Goal: Task Accomplishment & Management: Manage account settings

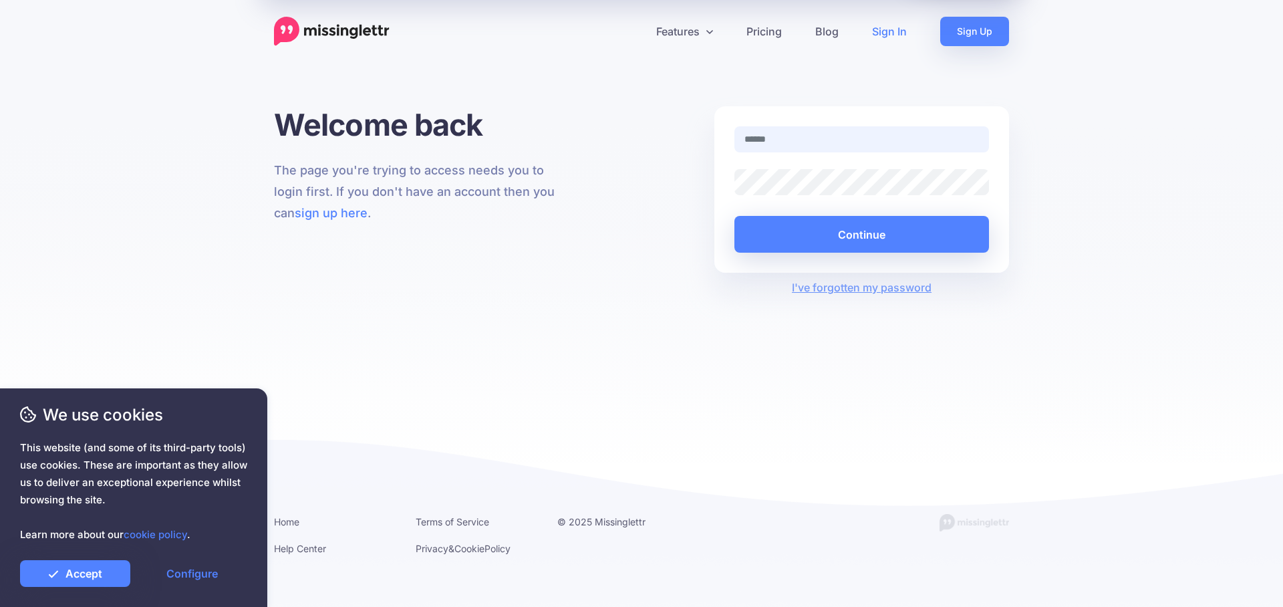
type input "**********"
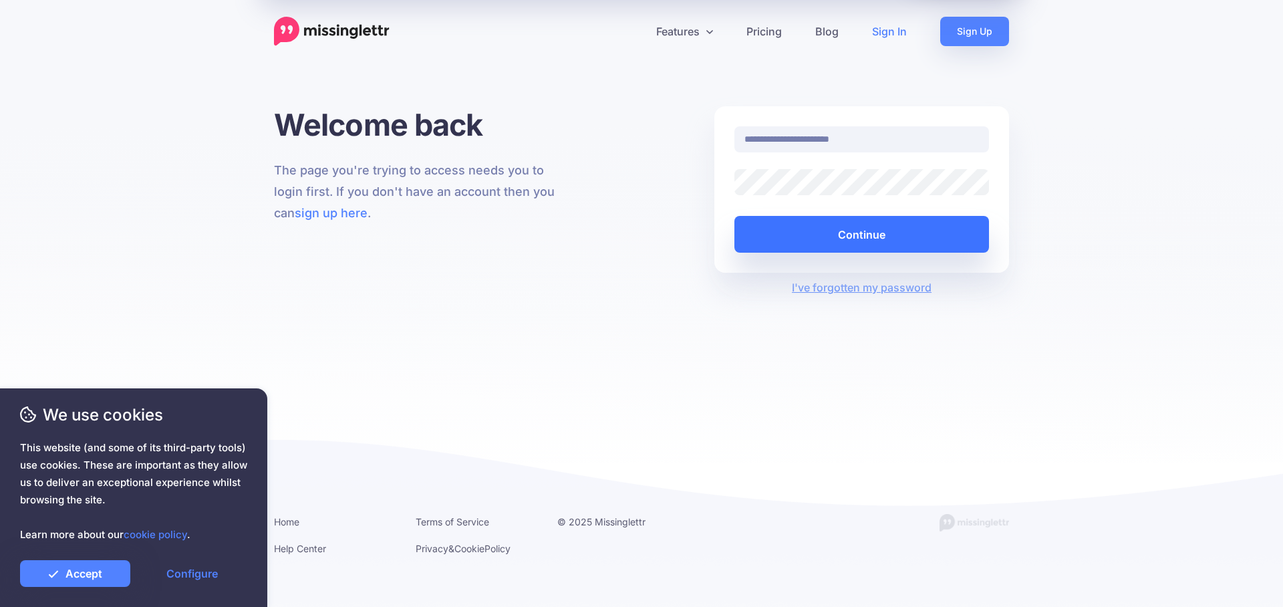
click at [848, 226] on button "Continue" at bounding box center [861, 234] width 255 height 37
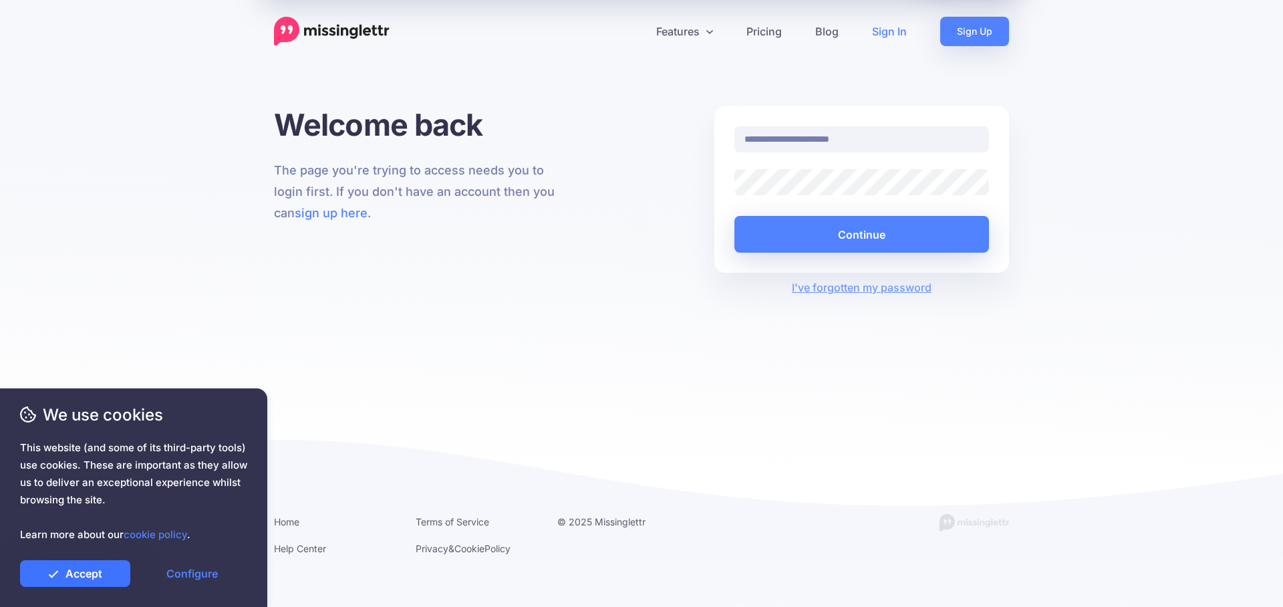
click at [64, 568] on link "Accept" at bounding box center [75, 573] width 110 height 27
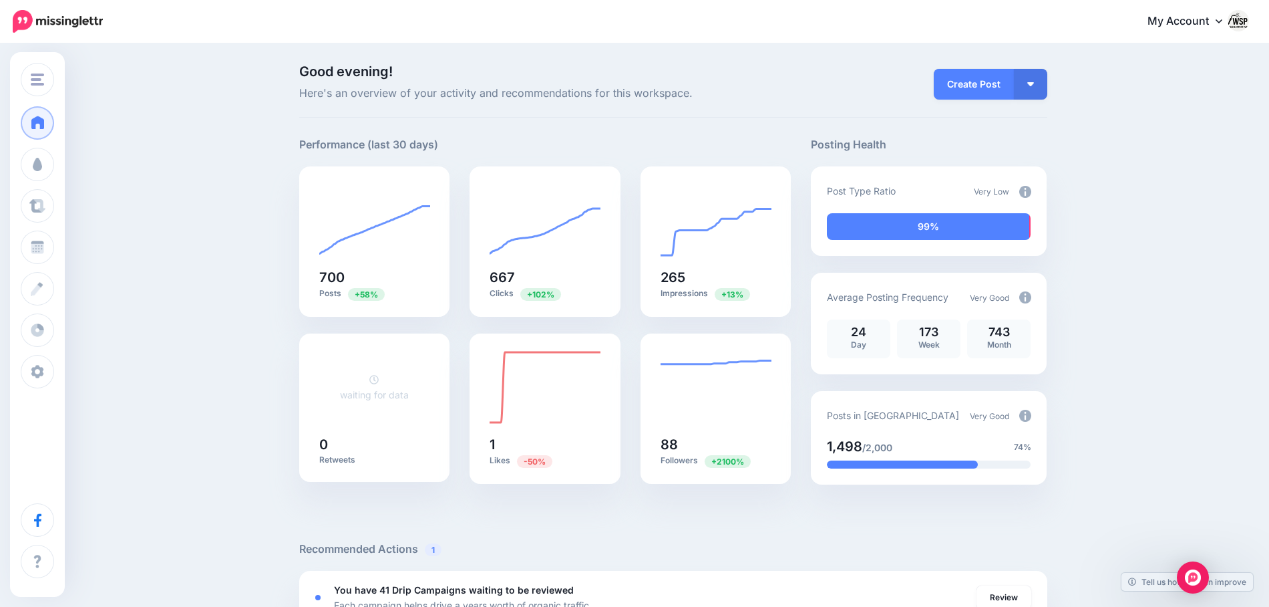
click at [1170, 20] on link "My Account" at bounding box center [1191, 21] width 115 height 33
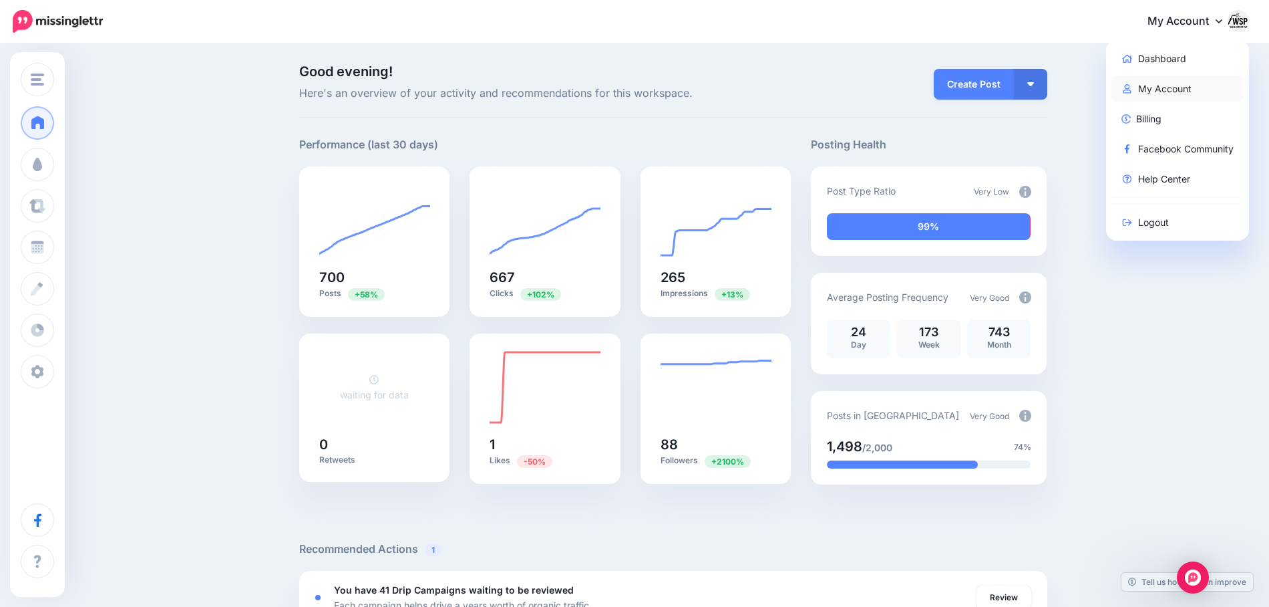
click at [1160, 92] on link "My Account" at bounding box center [1178, 88] width 133 height 26
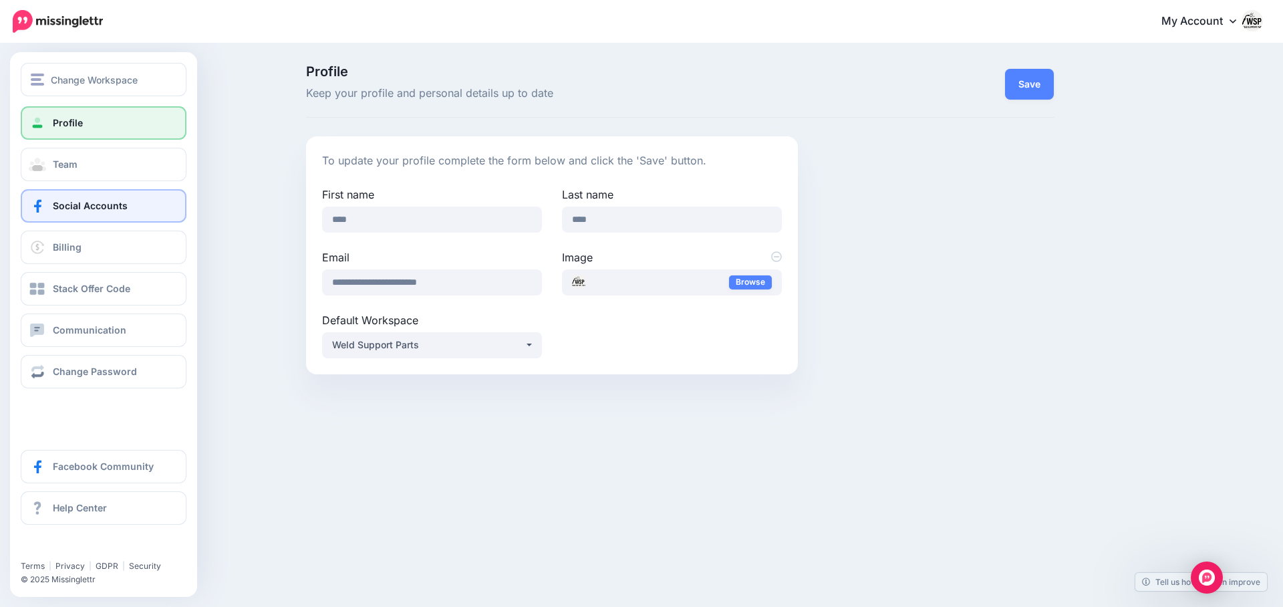
click at [75, 212] on link "Social Accounts" at bounding box center [104, 205] width 166 height 33
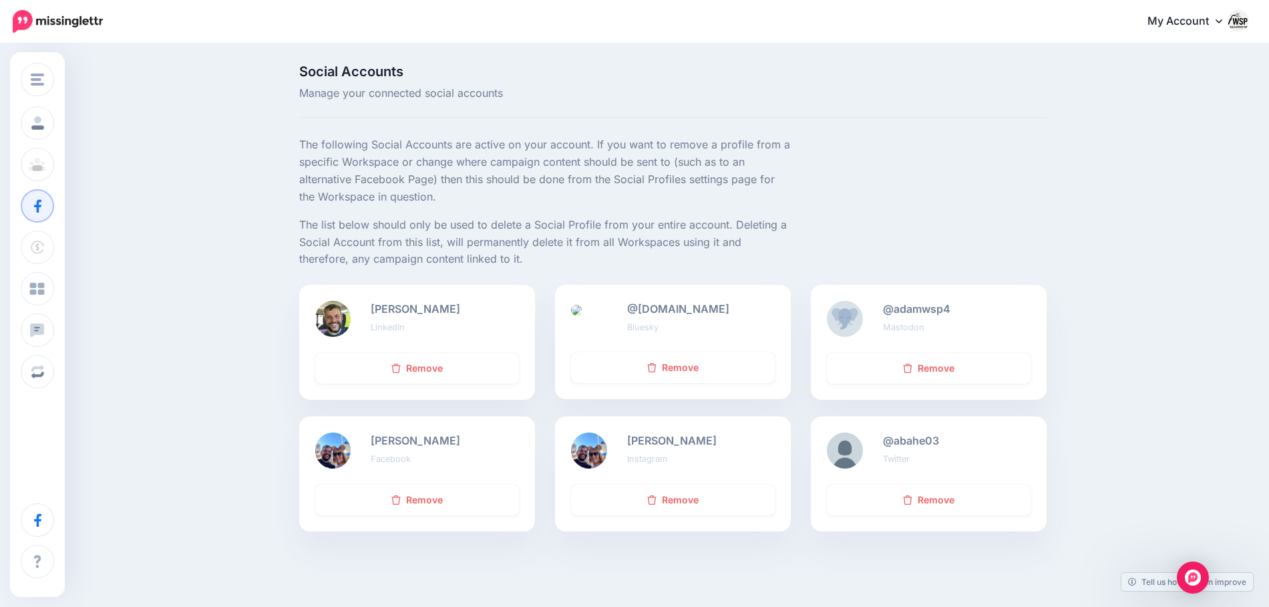
click at [729, 308] on b "@[DOMAIN_NAME]" at bounding box center [678, 308] width 102 height 13
drag, startPoint x: 745, startPoint y: 308, endPoint x: 635, endPoint y: 305, distance: 109.6
click at [635, 305] on b "@[DOMAIN_NAME]" at bounding box center [678, 308] width 102 height 13
copy b "@[DOMAIN_NAME]"
